Goal: Transaction & Acquisition: Purchase product/service

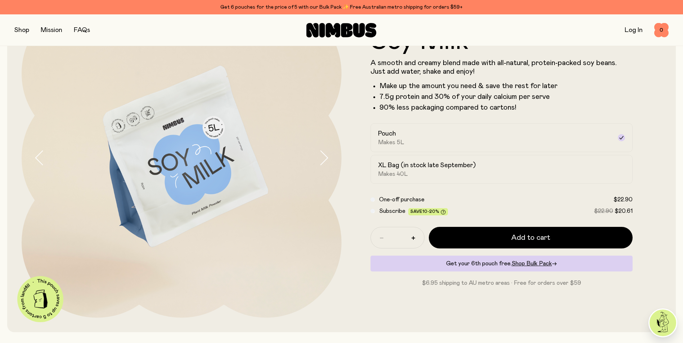
scroll to position [14, 0]
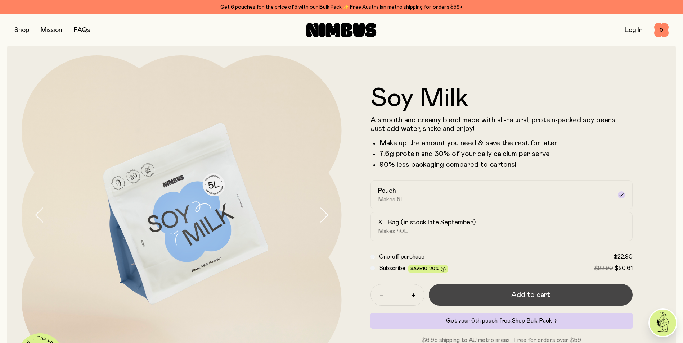
click at [522, 297] on span "Add to cart" at bounding box center [530, 295] width 39 height 10
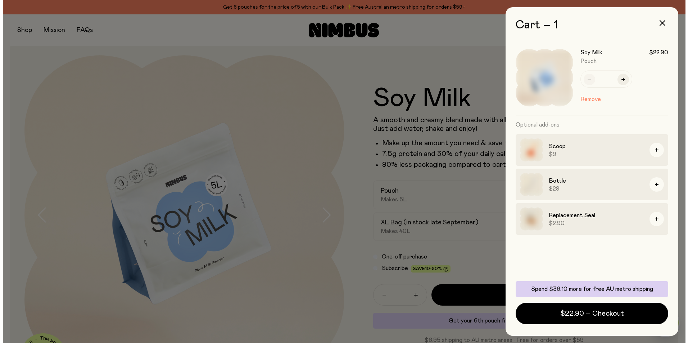
scroll to position [0, 0]
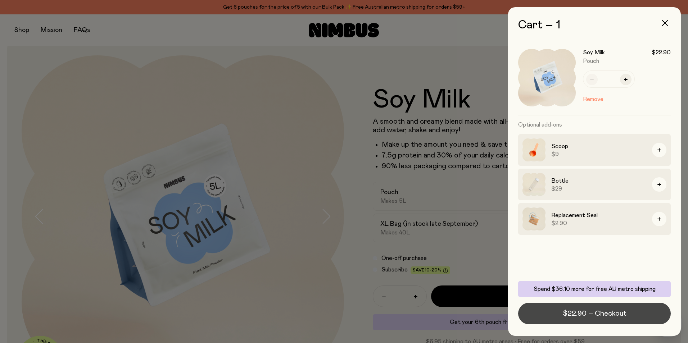
click at [607, 313] on span "$22.90 – Checkout" at bounding box center [595, 314] width 64 height 10
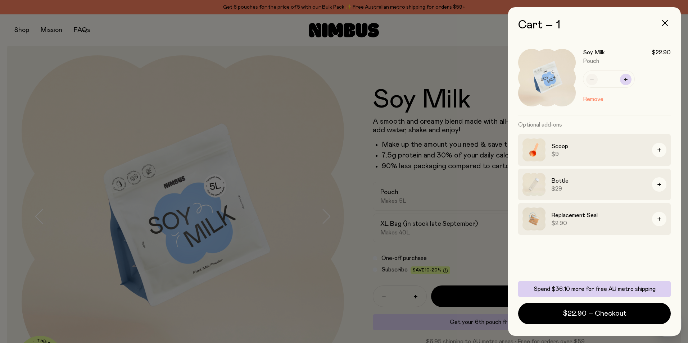
click at [625, 83] on button "button" at bounding box center [626, 80] width 12 height 12
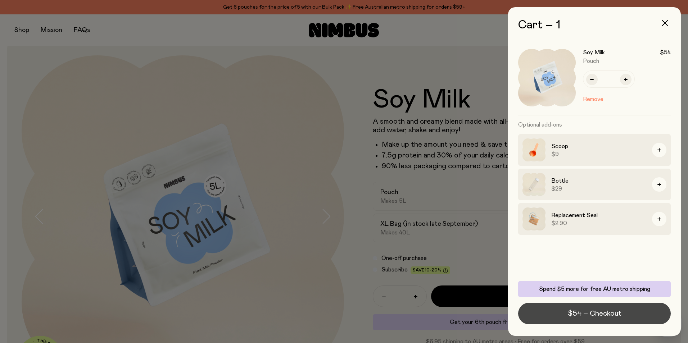
click at [611, 316] on span "$54 – Checkout" at bounding box center [595, 314] width 54 height 10
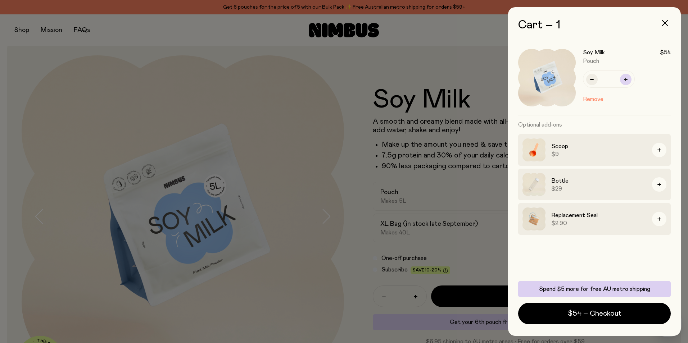
click at [626, 78] on icon "button" at bounding box center [626, 80] width 4 height 4
type input "*"
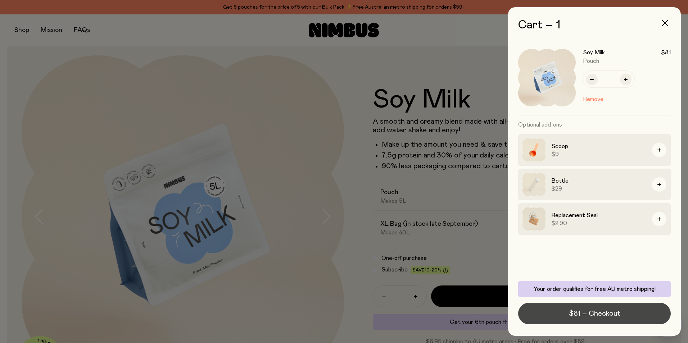
click at [591, 313] on span "$81 – Checkout" at bounding box center [594, 314] width 51 height 10
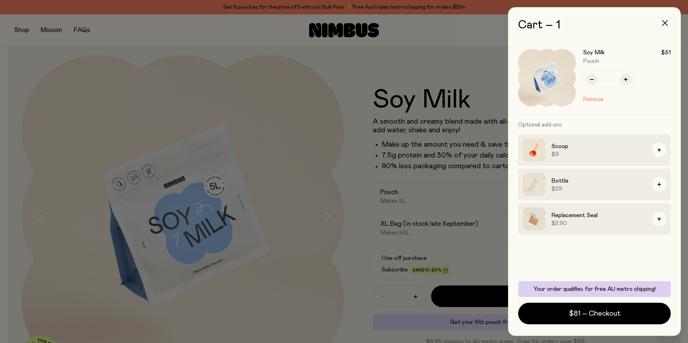
click at [666, 23] on icon "button" at bounding box center [665, 23] width 6 height 6
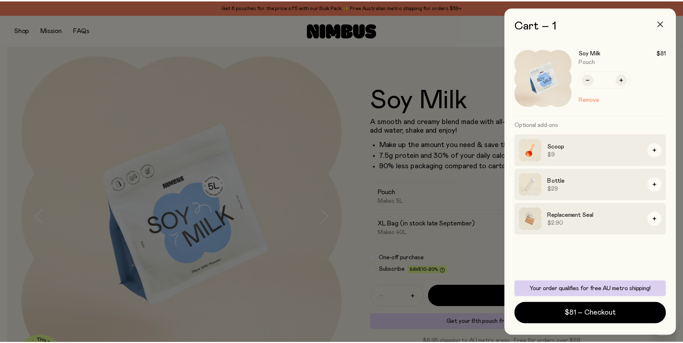
scroll to position [14, 0]
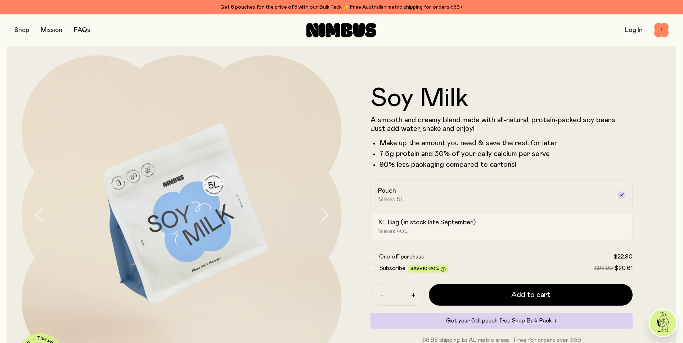
click at [408, 222] on h2 "XL Bag (in stock late September)" at bounding box center [427, 222] width 98 height 9
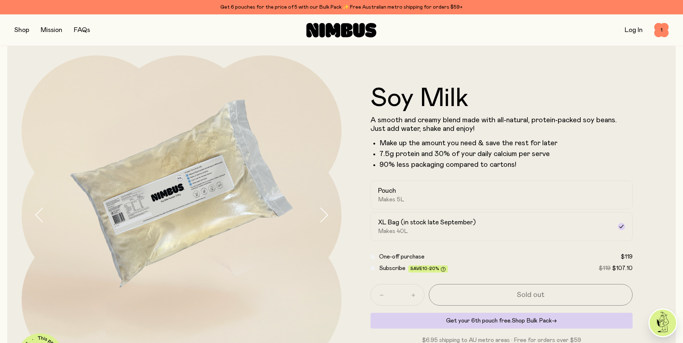
click at [531, 321] on span "Shop Bulk Pack" at bounding box center [531, 321] width 40 height 6
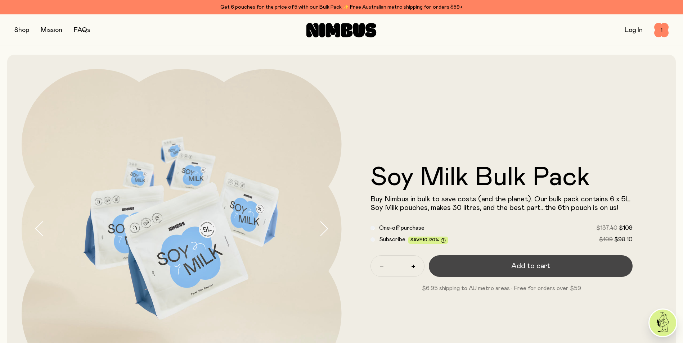
click at [538, 267] on span "Add to cart" at bounding box center [530, 266] width 39 height 10
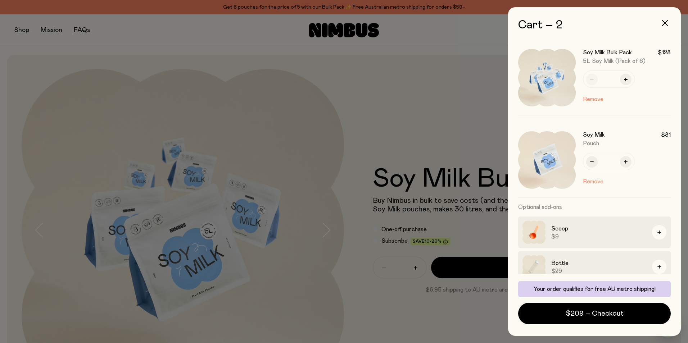
click at [594, 182] on button "Remove" at bounding box center [593, 181] width 21 height 9
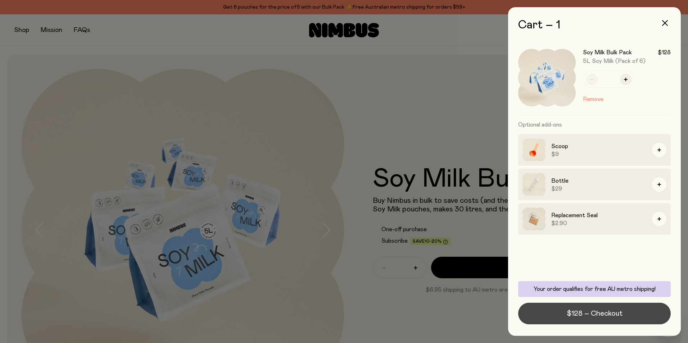
click at [606, 315] on span "$128 – Checkout" at bounding box center [595, 314] width 56 height 10
click at [610, 316] on span "$128 – Checkout" at bounding box center [595, 314] width 56 height 10
